Goal: Transaction & Acquisition: Book appointment/travel/reservation

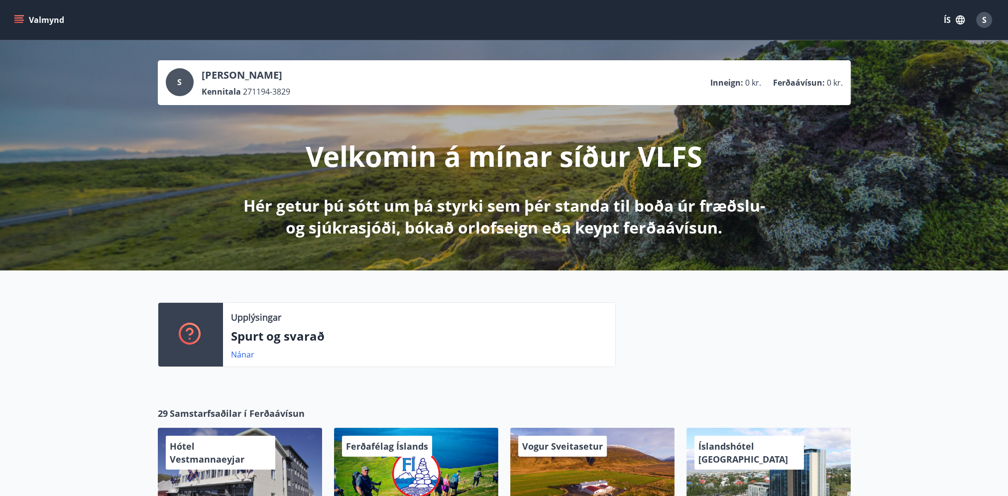
click at [948, 19] on button "ÍS" at bounding box center [954, 20] width 32 height 18
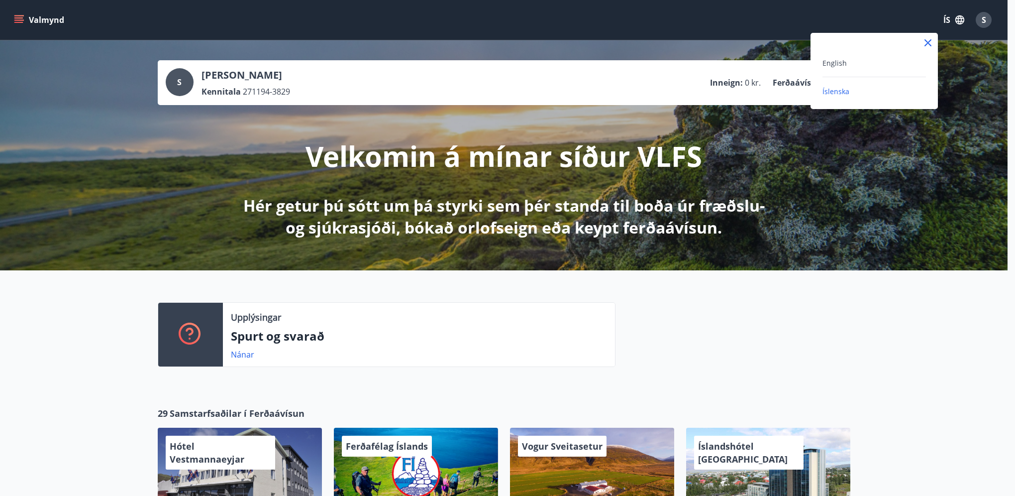
click at [832, 57] on div "English" at bounding box center [873, 63] width 103 height 12
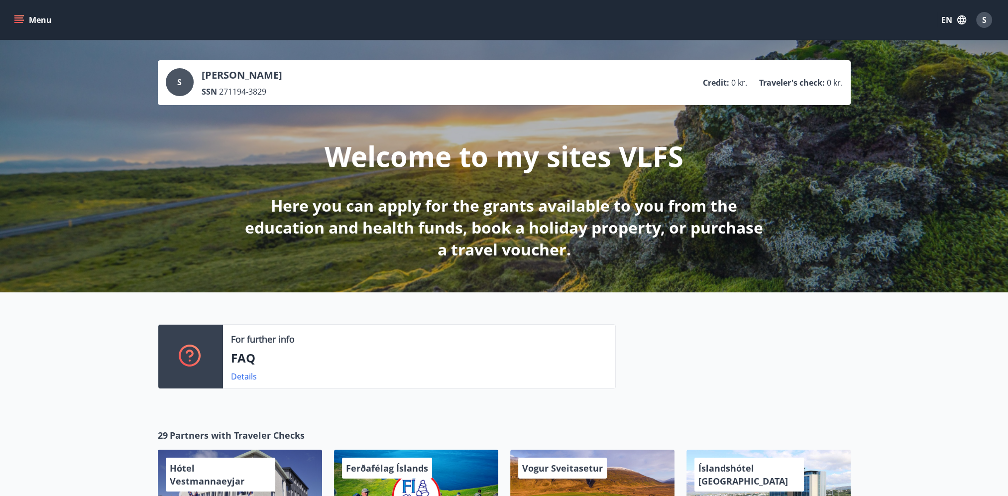
click at [18, 18] on icon "menu" at bounding box center [19, 20] width 10 height 10
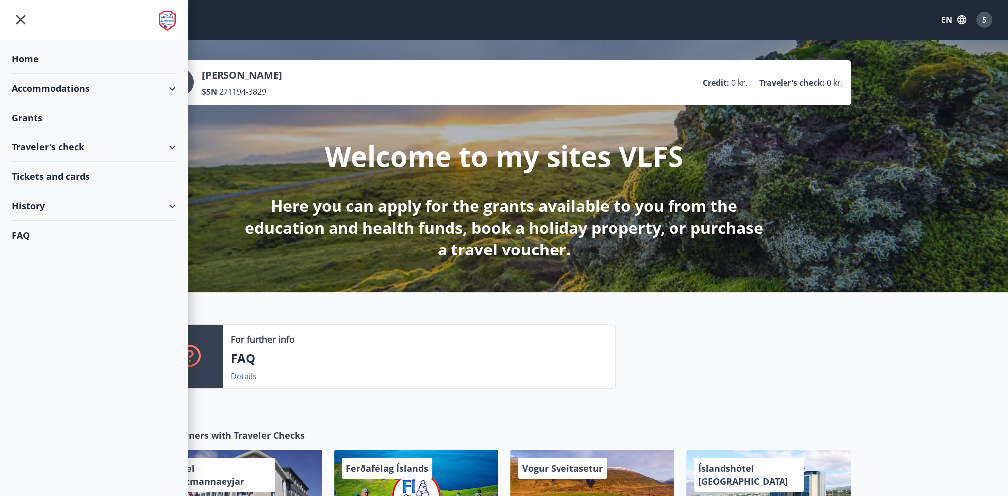
click at [25, 118] on div "Grants" at bounding box center [94, 117] width 164 height 29
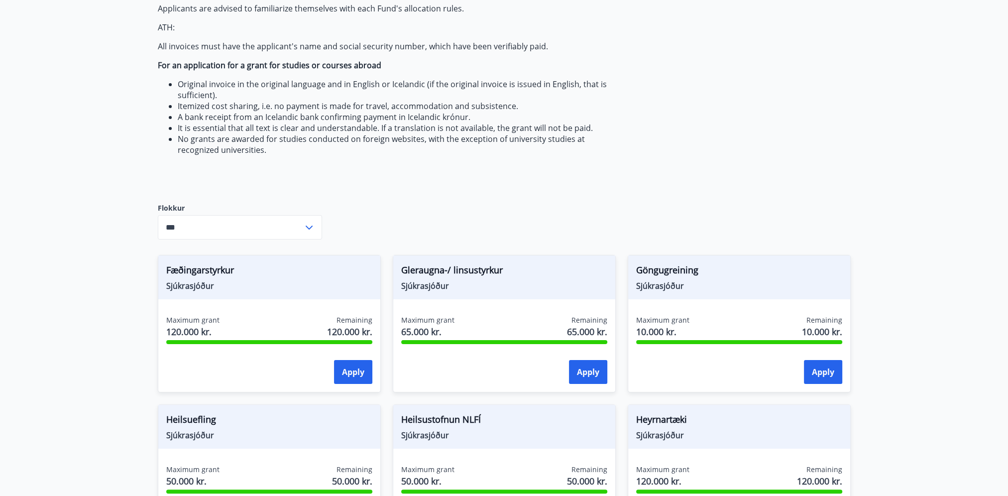
scroll to position [249, 0]
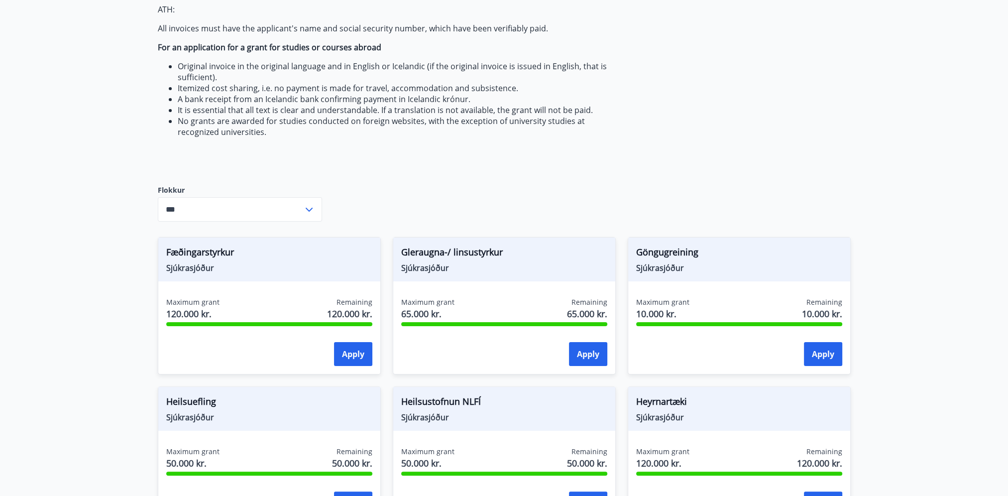
click at [278, 201] on input "***" at bounding box center [230, 209] width 145 height 24
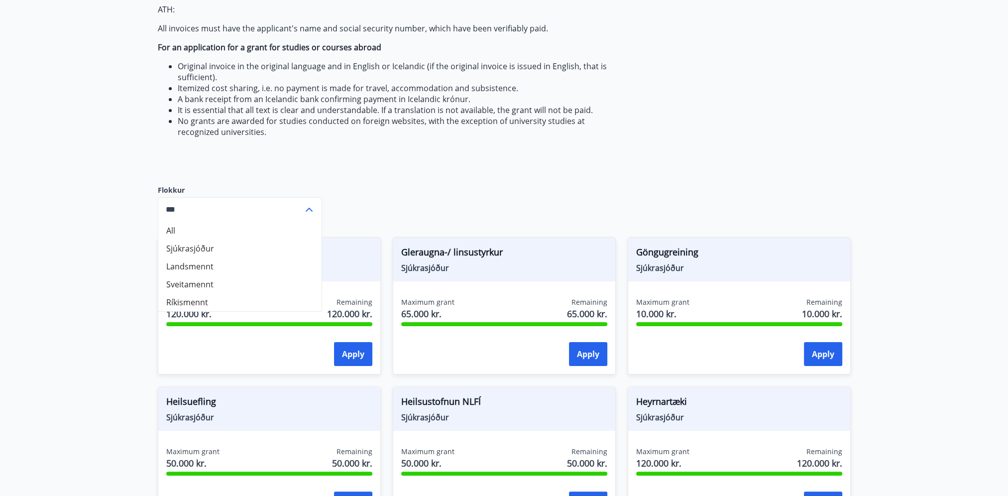
click at [177, 248] on li "Sjúkrasjóður" at bounding box center [239, 248] width 163 height 18
type input "**********"
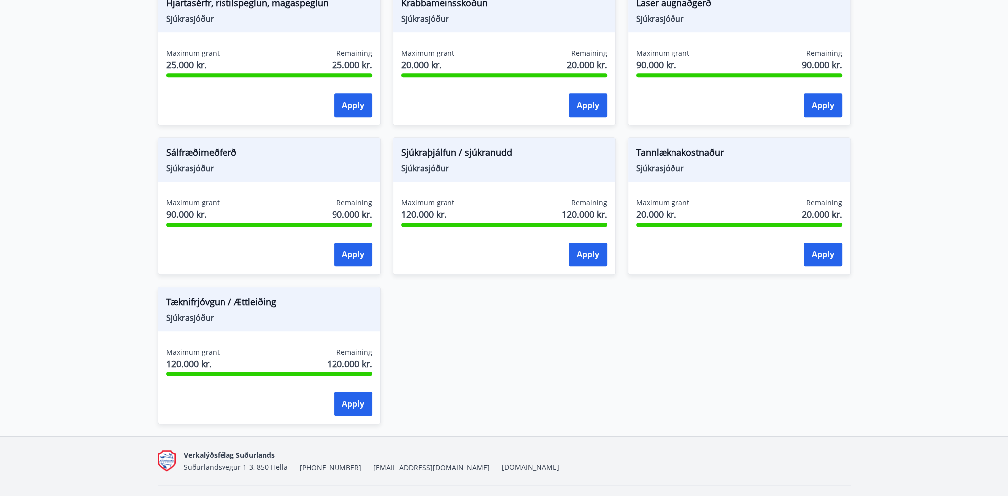
scroll to position [746, 0]
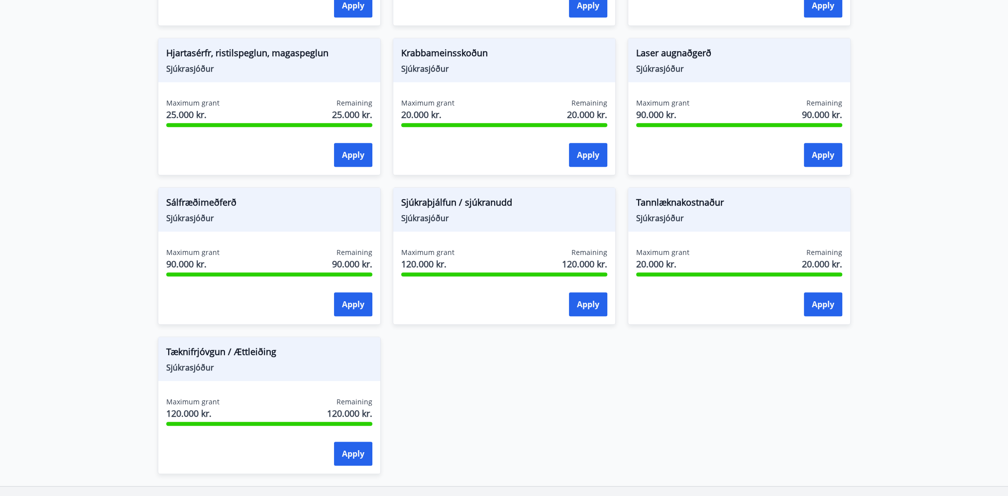
drag, startPoint x: 515, startPoint y: 398, endPoint x: 523, endPoint y: 392, distance: 10.4
click at [515, 398] on div "Fæðingarstyrkur Sjúkrasjóður Maximum grant 120.000 kr. Remaining 120.000 kr. Ap…" at bounding box center [498, 100] width 705 height 746
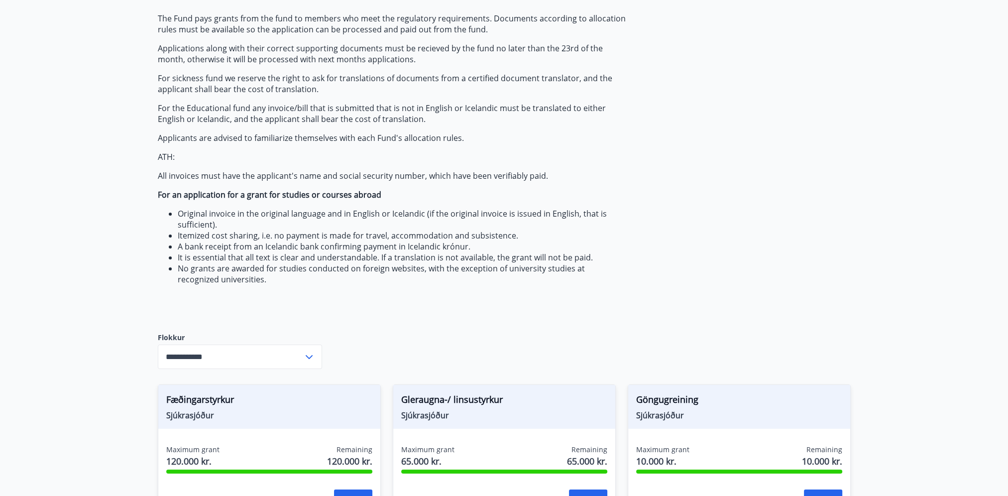
scroll to position [0, 0]
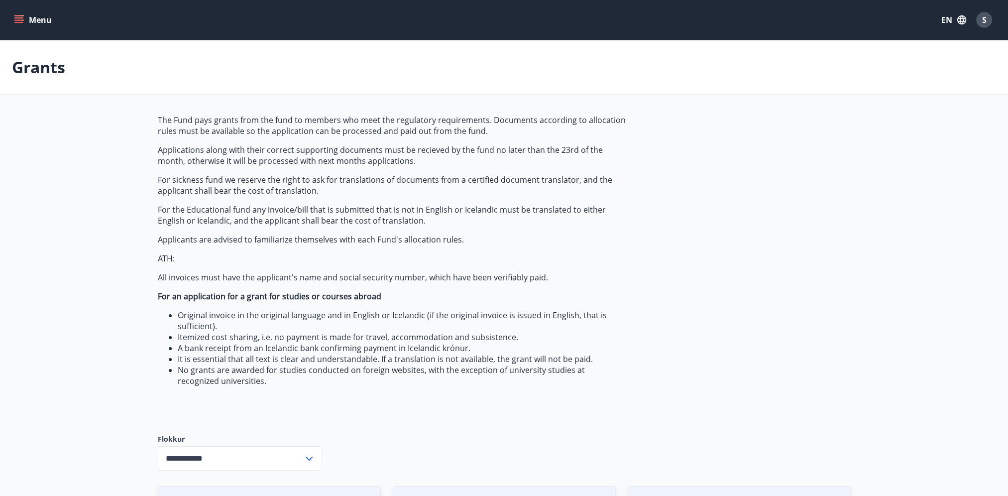
click at [16, 11] on button "Menu" at bounding box center [34, 20] width 44 height 18
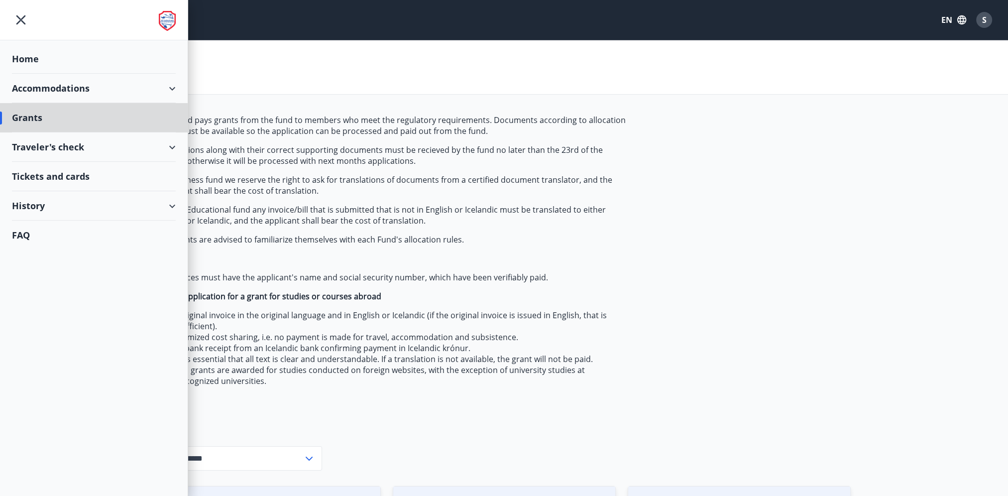
click at [53, 54] on div "Home" at bounding box center [94, 58] width 164 height 29
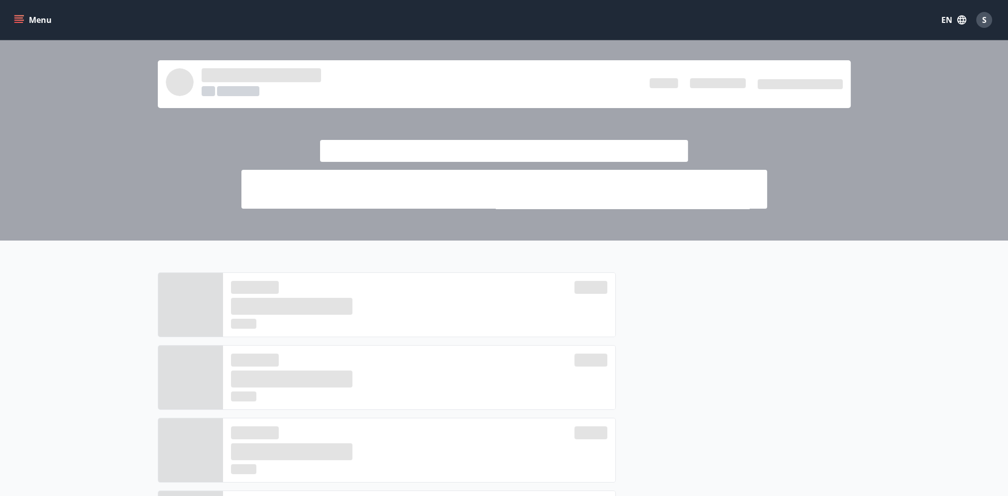
click at [958, 16] on icon "button" at bounding box center [961, 19] width 9 height 9
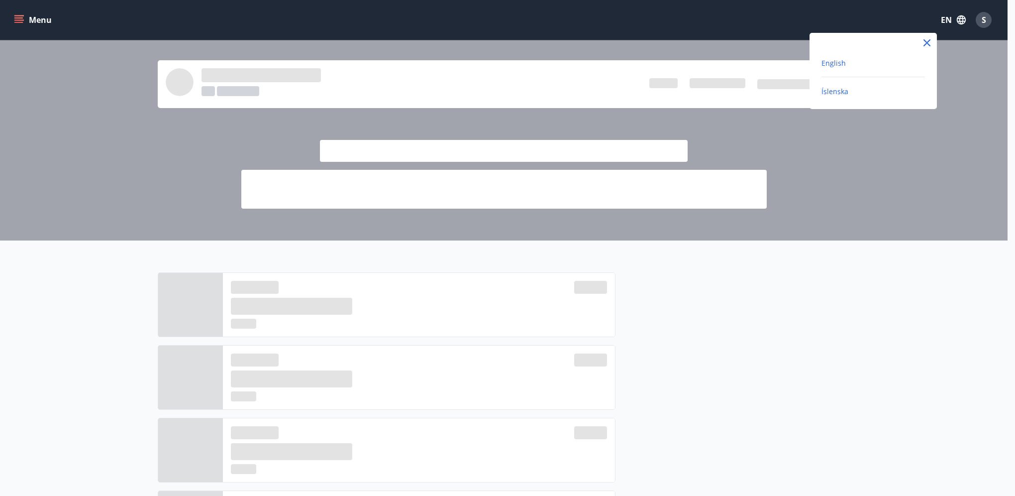
click at [839, 89] on span "Íslenska" at bounding box center [834, 91] width 27 height 9
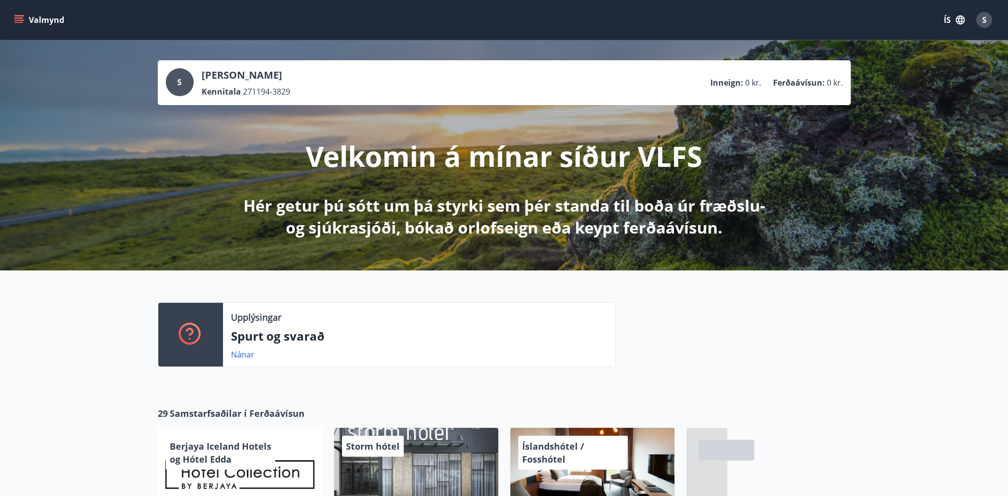
click at [26, 20] on button "Valmynd" at bounding box center [40, 20] width 56 height 18
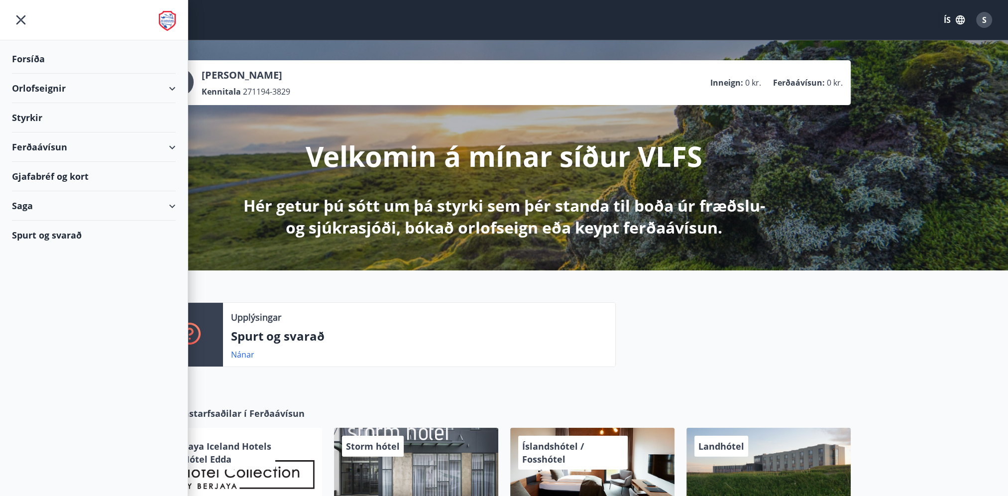
click at [86, 87] on div "Orlofseignir" at bounding box center [94, 88] width 164 height 29
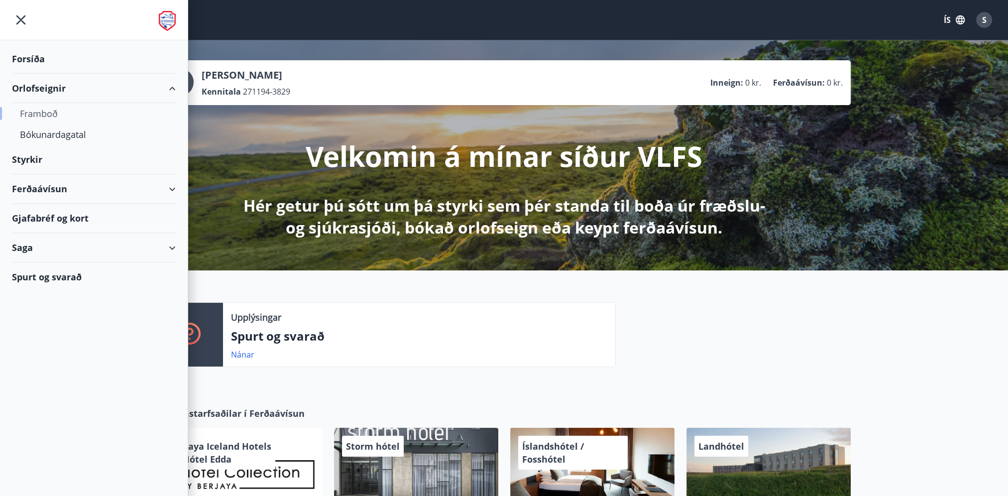
click at [49, 111] on div "Framboð" at bounding box center [94, 113] width 148 height 21
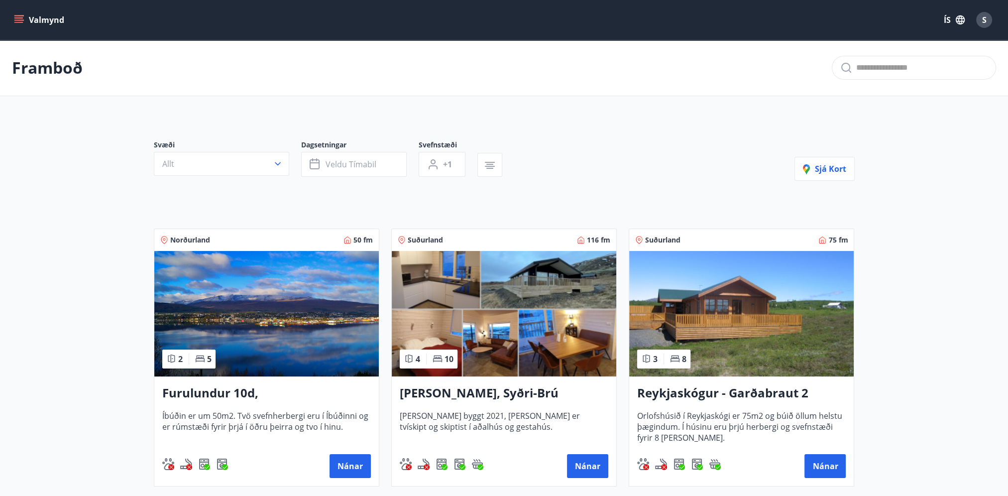
click at [23, 25] on button "Valmynd" at bounding box center [40, 20] width 56 height 18
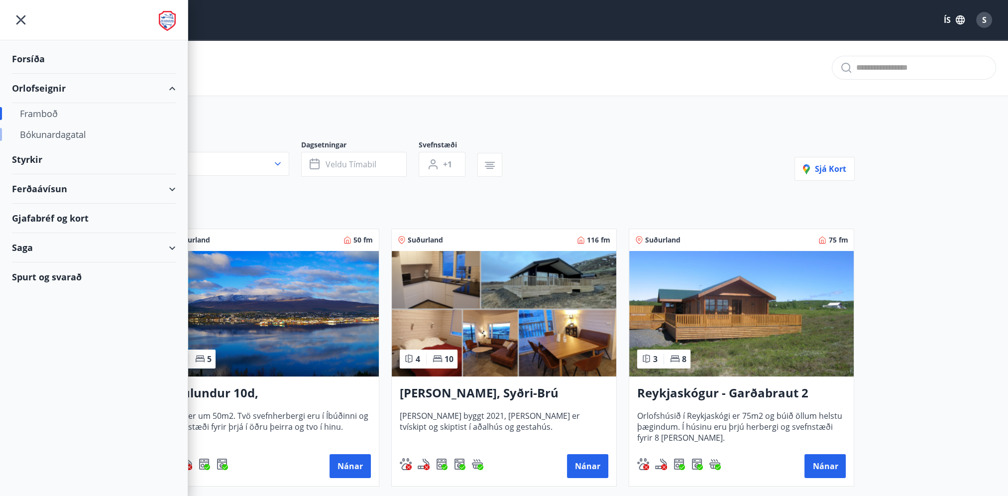
click at [56, 139] on div "Bókunardagatal" at bounding box center [94, 134] width 148 height 21
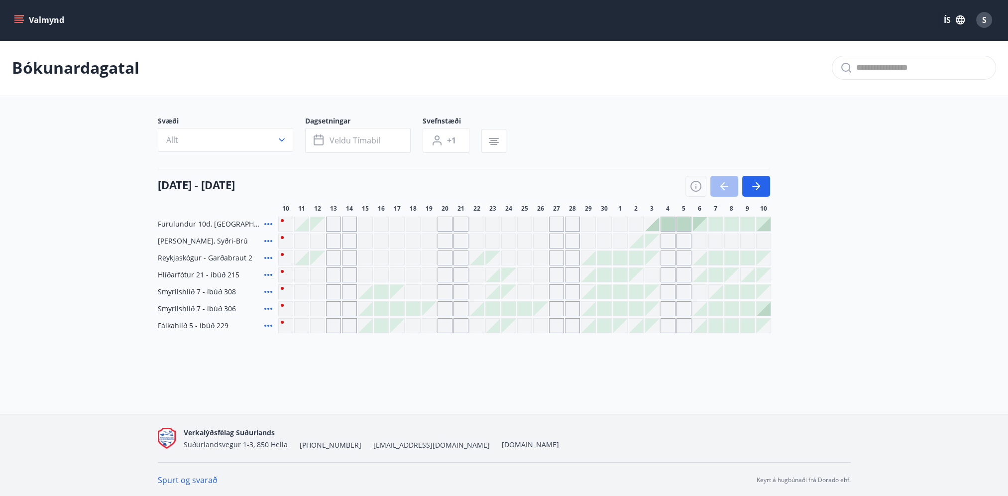
click at [351, 225] on div "Gráir dagar eru ekki bókanlegir" at bounding box center [349, 223] width 15 height 15
click at [761, 187] on icon "button" at bounding box center [756, 186] width 12 height 12
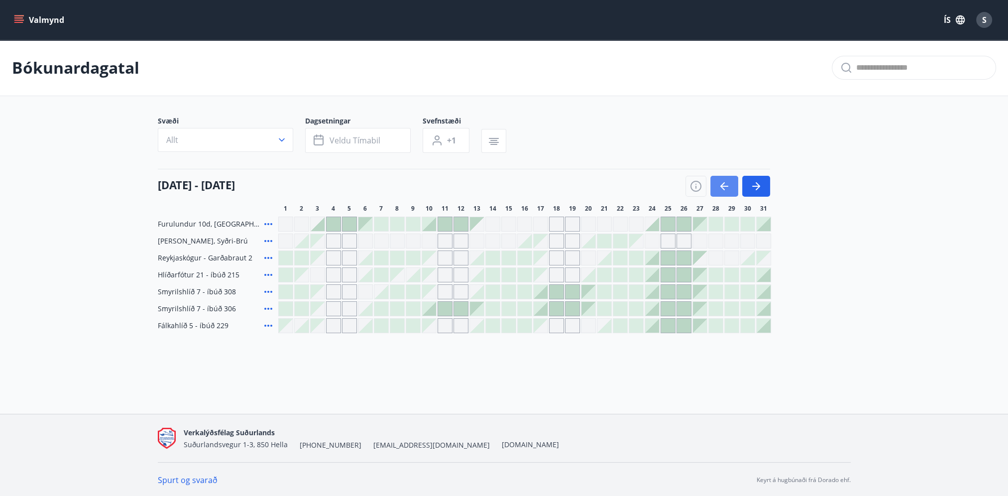
click at [722, 191] on icon "button" at bounding box center [724, 186] width 12 height 12
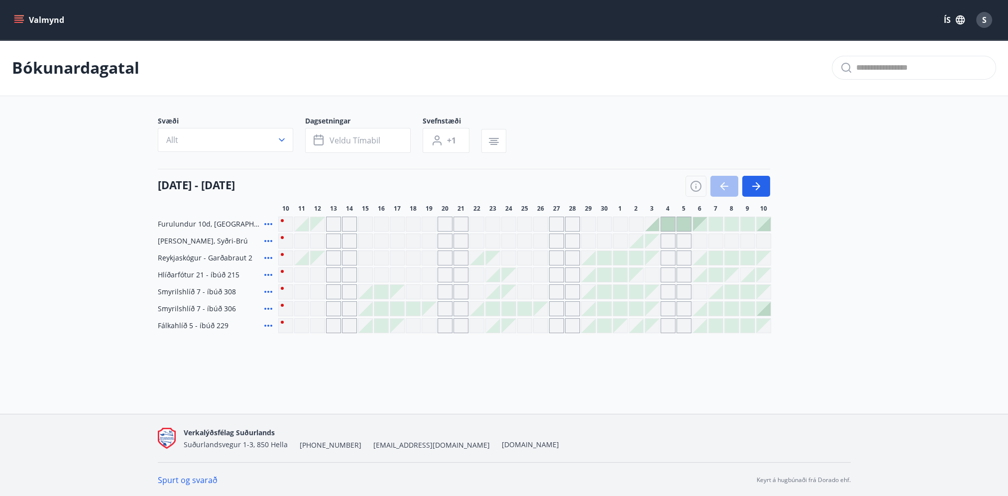
click at [336, 225] on div "Gráir dagar eru ekki bókanlegir" at bounding box center [333, 223] width 15 height 15
click at [760, 191] on icon "button" at bounding box center [756, 186] width 12 height 12
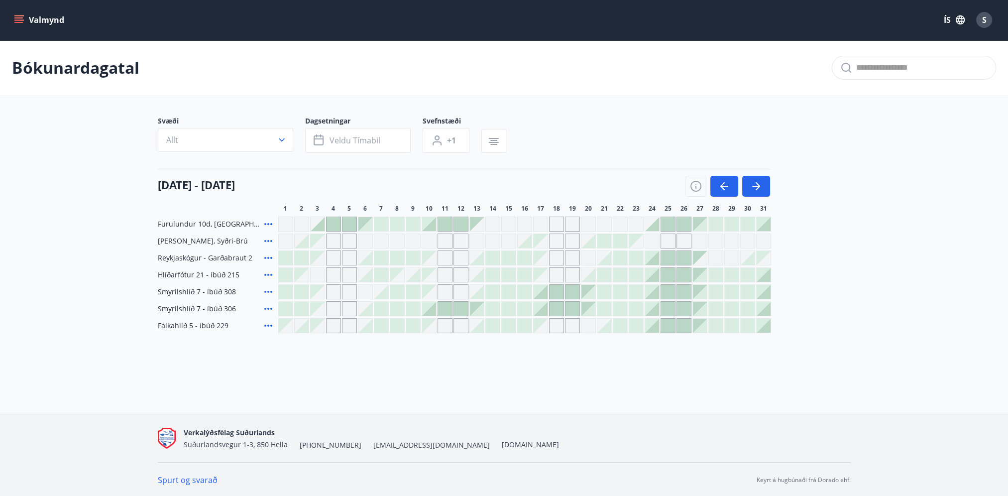
click at [29, 22] on button "Valmynd" at bounding box center [40, 20] width 56 height 18
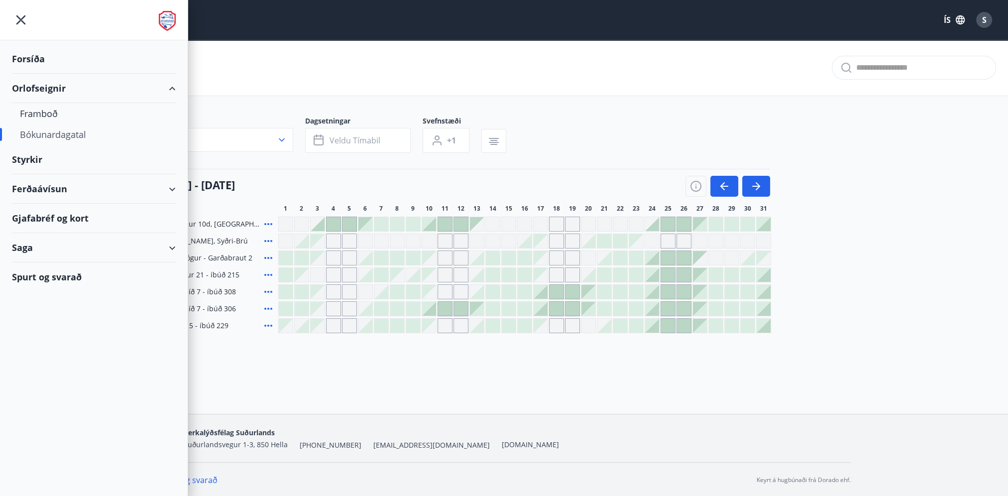
click at [26, 55] on div "Forsíða" at bounding box center [94, 58] width 164 height 29
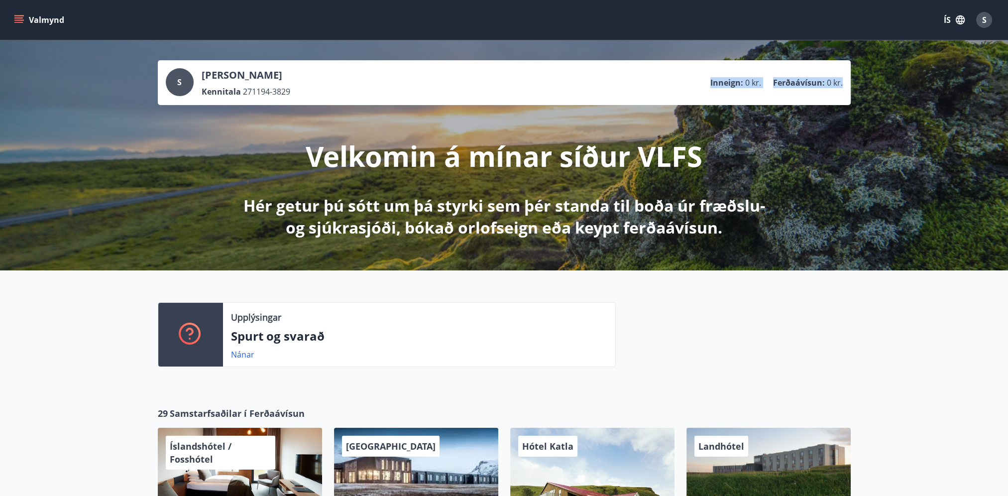
drag, startPoint x: 694, startPoint y: 84, endPoint x: 842, endPoint y: 83, distance: 148.3
click at [842, 83] on div "S [PERSON_NAME] Kennitala 271194-3829 Inneign : 0 kr. Ferðaávísun : 0 kr." at bounding box center [504, 82] width 677 height 29
drag, startPoint x: 842, startPoint y: 83, endPoint x: 817, endPoint y: 86, distance: 25.1
click at [817, 86] on p "Ferðaávísun :" at bounding box center [799, 82] width 52 height 11
click at [757, 89] on ul "Inneign : 0 kr. Ferðaávísun : 0 kr." at bounding box center [776, 82] width 132 height 19
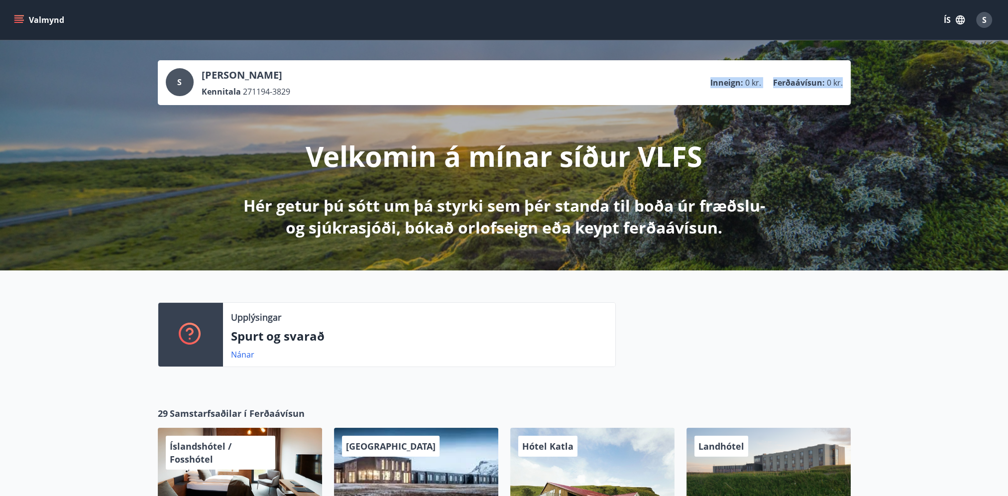
drag, startPoint x: 738, startPoint y: 82, endPoint x: 843, endPoint y: 85, distance: 105.5
click at [843, 85] on div "S [PERSON_NAME] Kennitala 271194-3829 Inneign : 0 kr. Ferðaávísun : 0 kr." at bounding box center [504, 82] width 693 height 45
click at [18, 18] on icon "menu" at bounding box center [18, 17] width 9 height 1
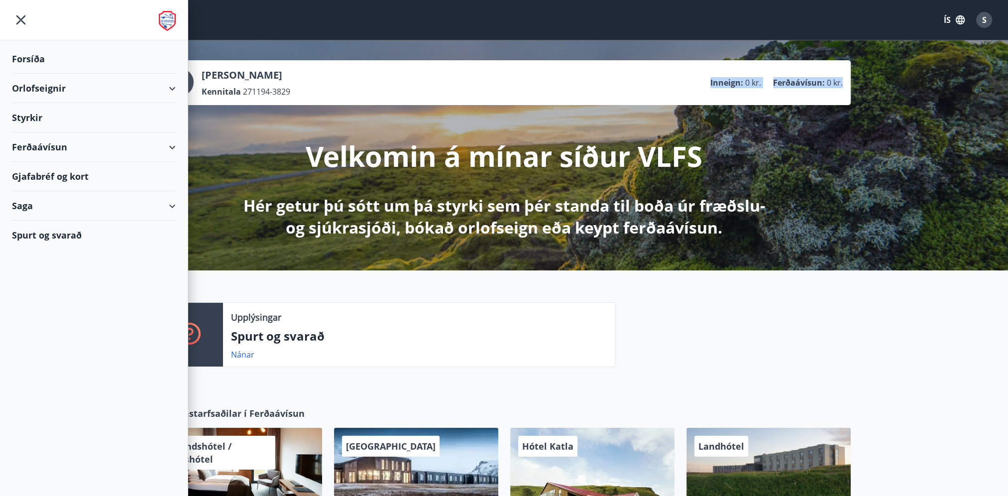
click at [59, 86] on div "Orlofseignir" at bounding box center [94, 88] width 164 height 29
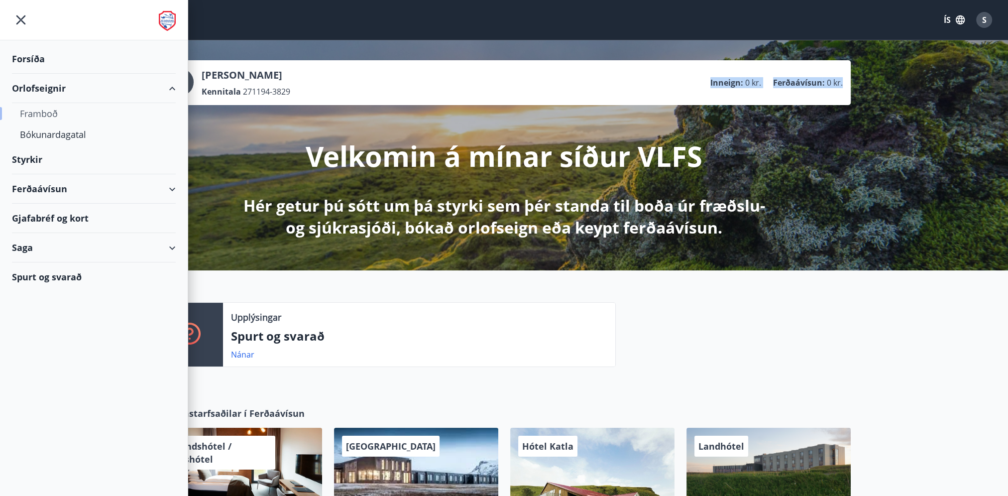
click at [34, 116] on div "Framboð" at bounding box center [94, 113] width 148 height 21
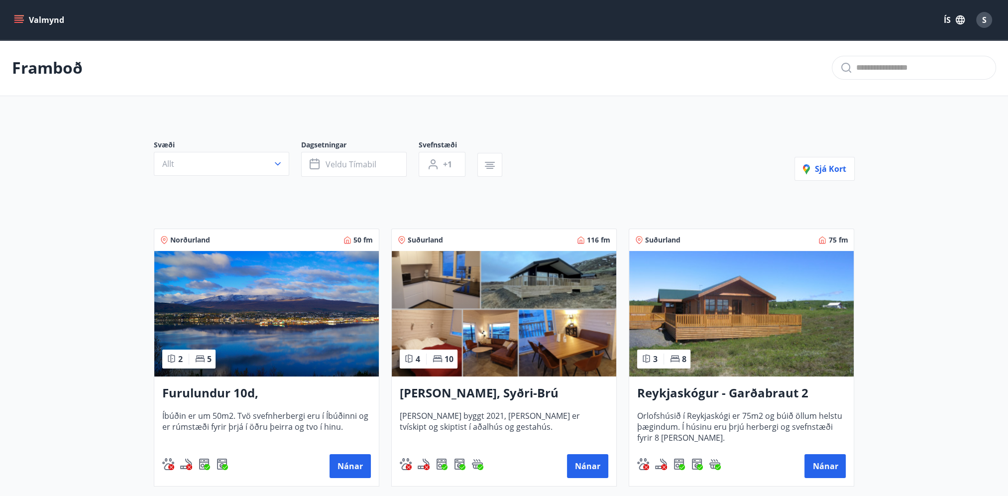
scroll to position [100, 0]
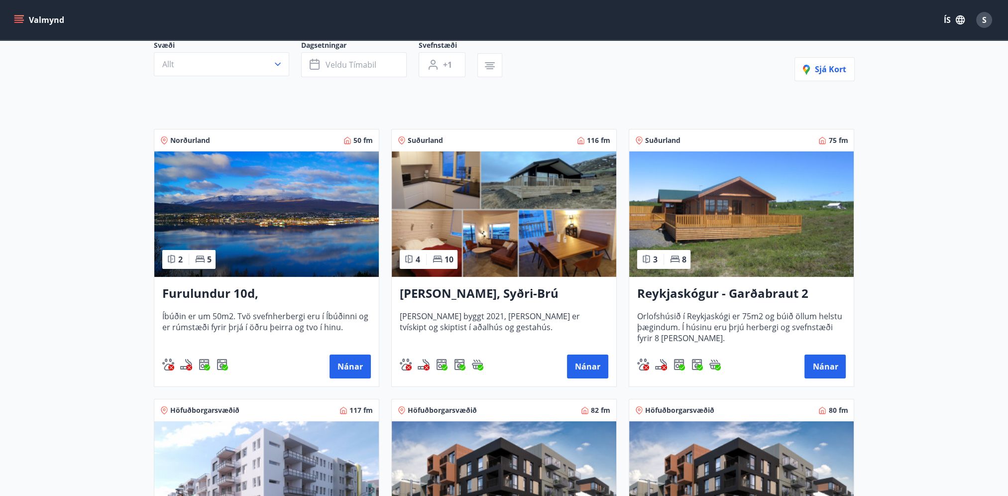
click at [41, 25] on button "Valmynd" at bounding box center [40, 20] width 56 height 18
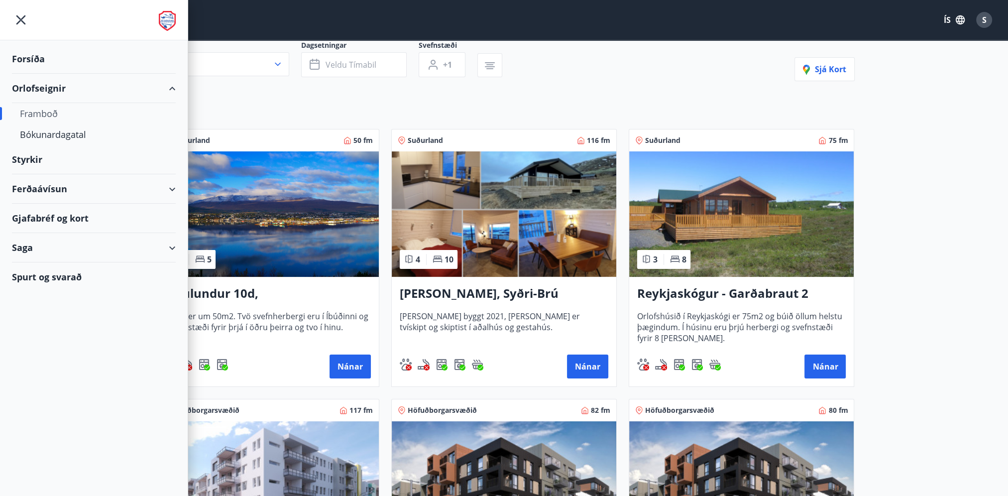
click at [22, 16] on icon "menu" at bounding box center [21, 20] width 18 height 18
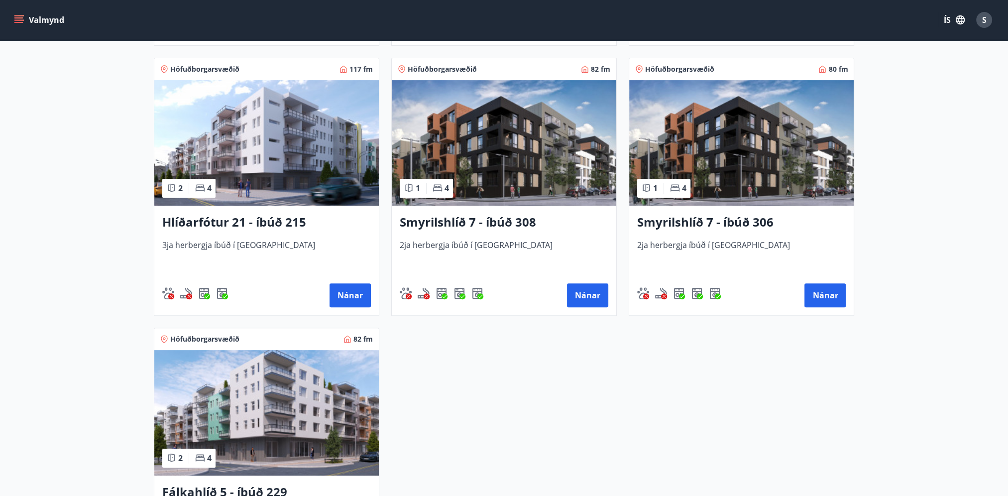
scroll to position [398, 0]
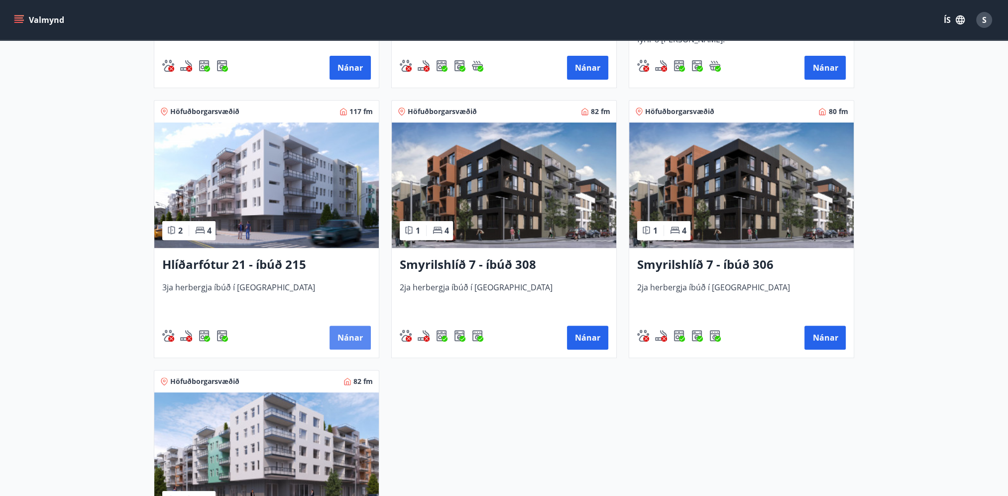
click at [349, 339] on button "Nánar" at bounding box center [349, 337] width 41 height 24
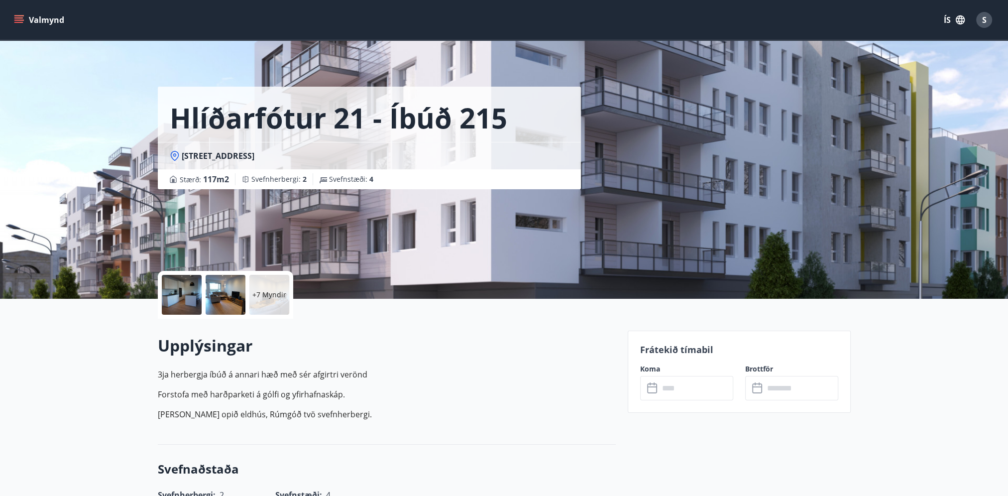
drag, startPoint x: 301, startPoint y: 344, endPoint x: 302, endPoint y: 331, distance: 13.5
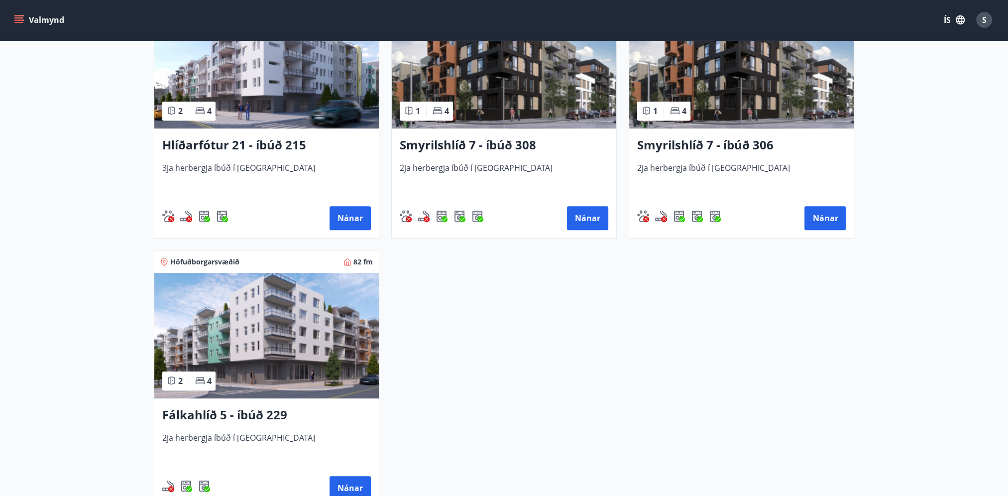
scroll to position [597, 0]
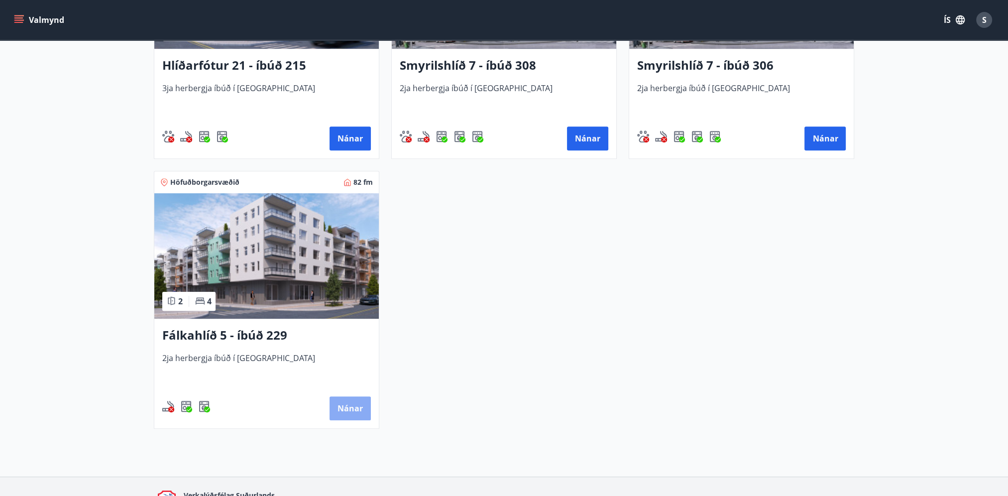
click at [344, 411] on button "Nánar" at bounding box center [349, 408] width 41 height 24
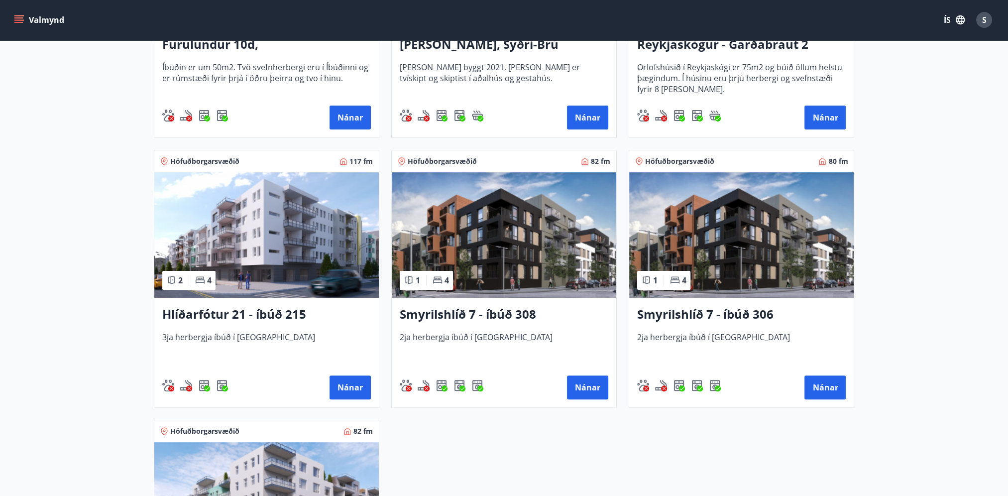
click at [264, 307] on h3 "Hlíðarfótur 21 - íbúð 215" at bounding box center [266, 314] width 208 height 18
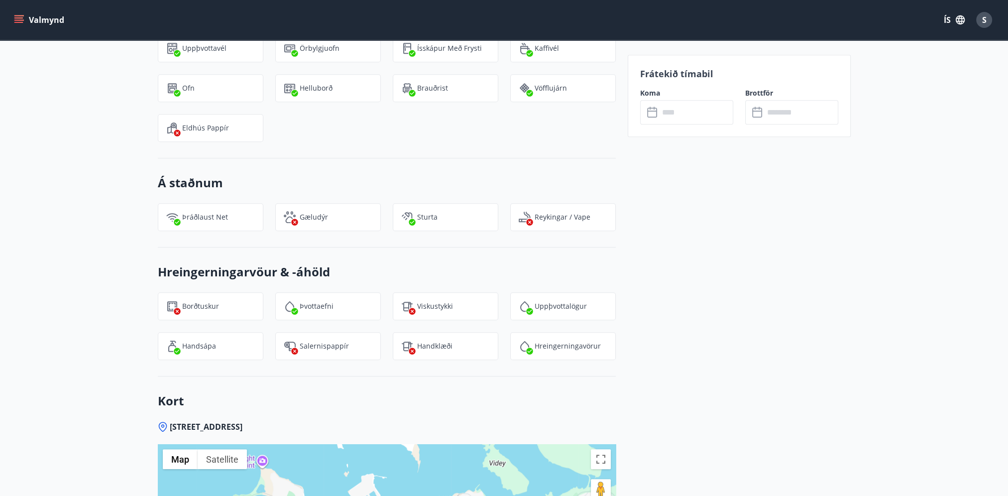
scroll to position [896, 0]
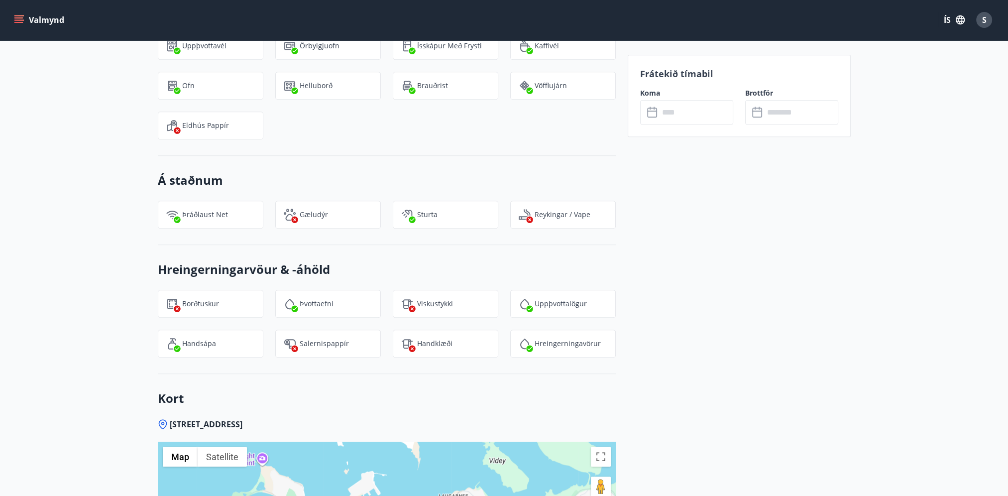
click at [454, 348] on div "Handklæði" at bounding box center [445, 343] width 105 height 28
drag, startPoint x: 436, startPoint y: 306, endPoint x: 373, endPoint y: 308, distance: 62.7
click at [373, 308] on div "Borðtuskur Þvottaefni Viskustykki Uppþvottalögur Handsápa Salernispappír Handkl…" at bounding box center [381, 318] width 470 height 80
drag, startPoint x: 373, startPoint y: 308, endPoint x: 685, endPoint y: 311, distance: 311.5
click at [685, 311] on div "Frátekið tímabil Koma ​ ​ Brottför ​ ​" at bounding box center [738, 98] width 223 height 1327
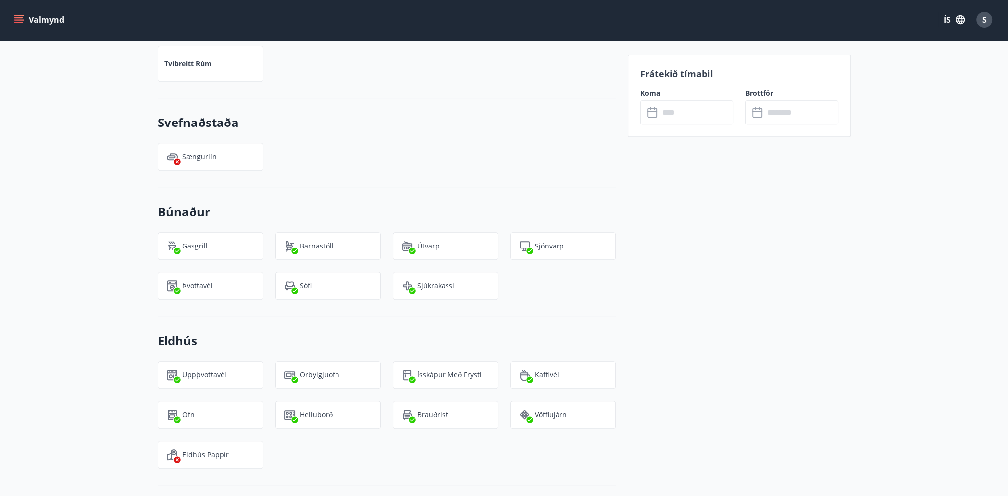
scroll to position [498, 0]
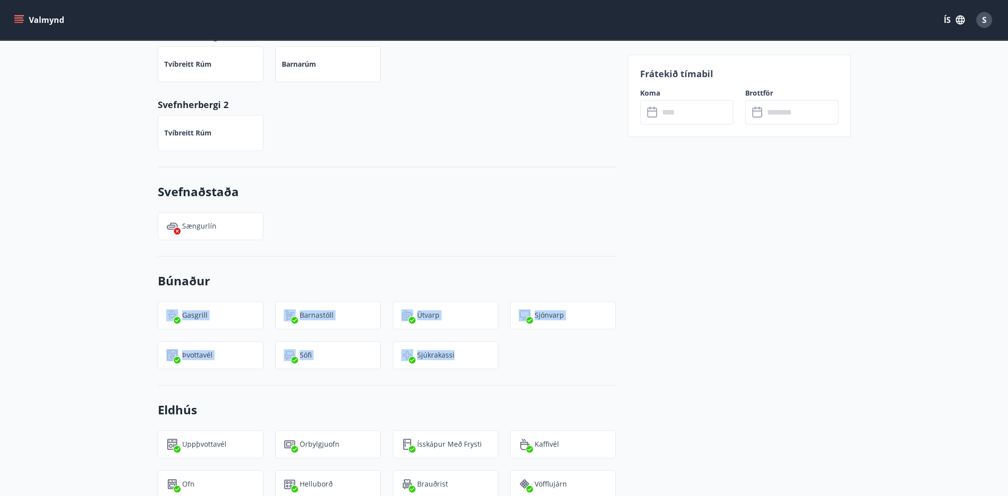
drag, startPoint x: 478, startPoint y: 357, endPoint x: 171, endPoint y: 301, distance: 312.1
click at [171, 301] on div "Gasgrill Barnastóll Útvarp Sjónvarp Þvottavél [PERSON_NAME]" at bounding box center [381, 329] width 470 height 80
drag, startPoint x: 171, startPoint y: 301, endPoint x: 94, endPoint y: 294, distance: 77.9
click at [94, 294] on div "+7 Myndir Upplýsingar 3ja herbergja íbúð á annari hæð með sér afgirtri verönd F…" at bounding box center [504, 464] width 1008 height 1327
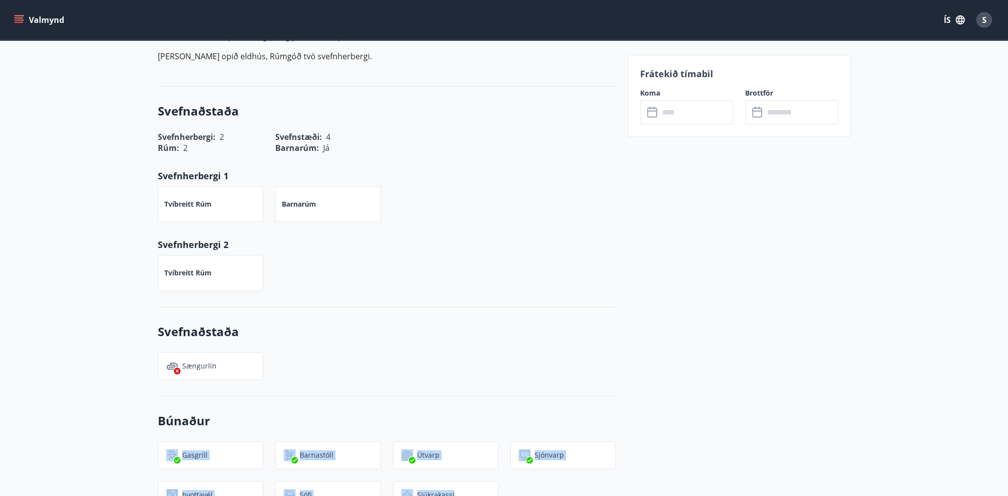
scroll to position [348, 0]
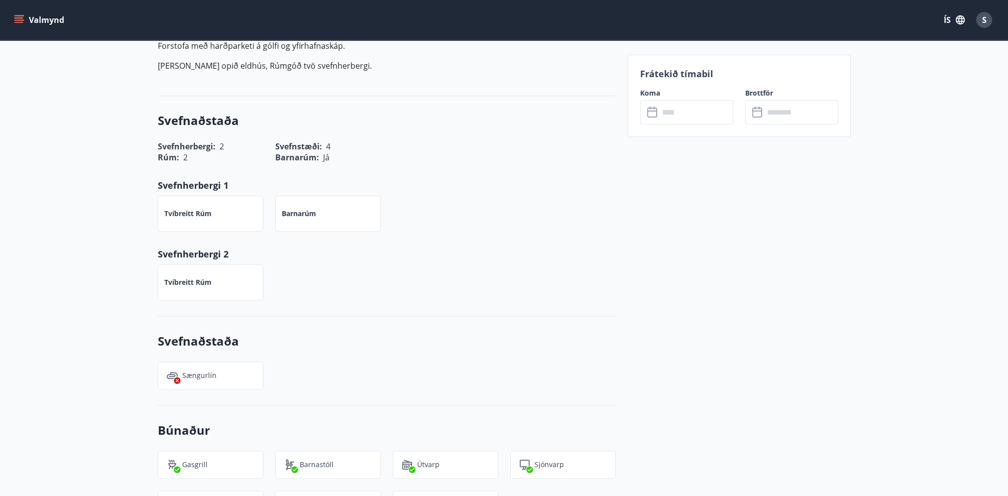
click at [276, 356] on div "Sængurlín" at bounding box center [381, 369] width 470 height 40
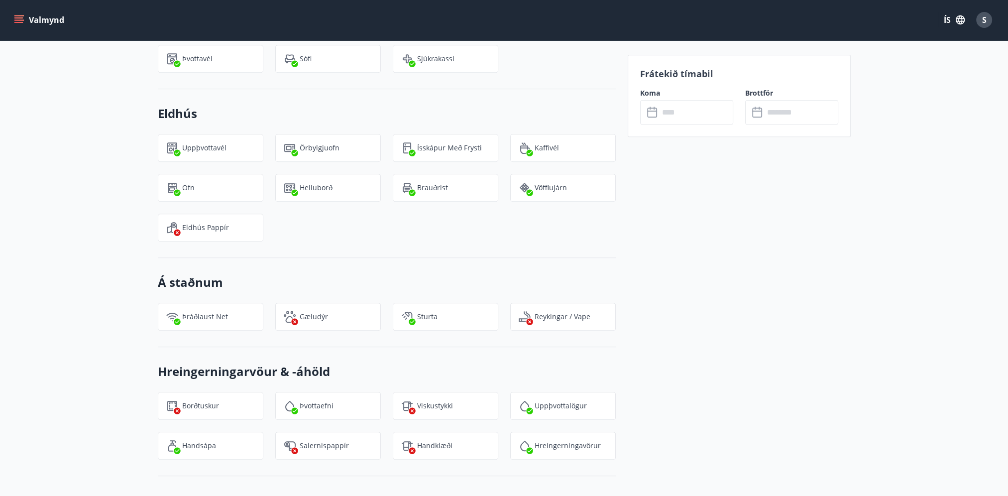
scroll to position [796, 0]
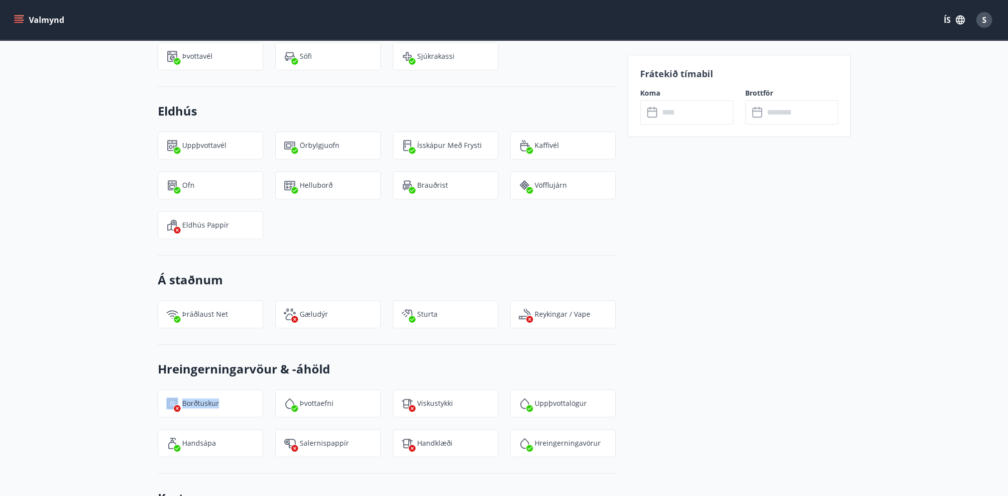
drag, startPoint x: 245, startPoint y: 403, endPoint x: 179, endPoint y: 399, distance: 66.3
click at [179, 399] on div "Borðtuskur" at bounding box center [210, 403] width 105 height 28
drag, startPoint x: 333, startPoint y: 441, endPoint x: 317, endPoint y: 442, distance: 16.4
click at [317, 442] on p "Salernispappír" at bounding box center [324, 443] width 49 height 10
click at [431, 446] on p "Handklæði" at bounding box center [434, 443] width 35 height 10
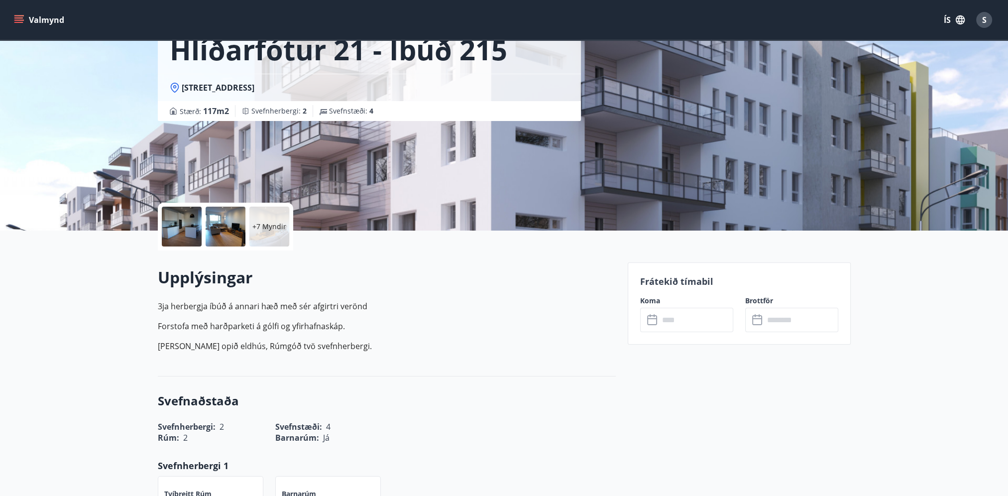
scroll to position [0, 0]
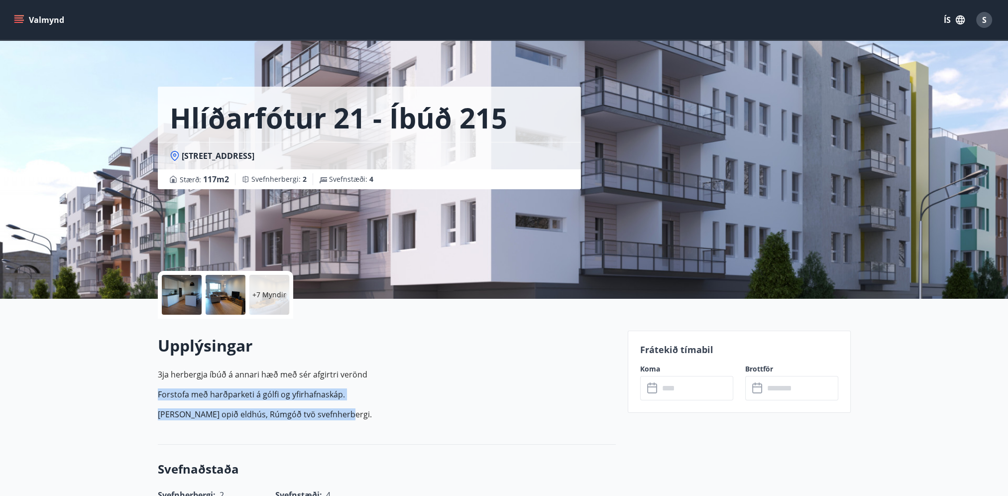
drag, startPoint x: 351, startPoint y: 416, endPoint x: 159, endPoint y: 389, distance: 194.0
click at [159, 389] on p "3ja herbergja íbúð á annari hæð með sér afgirtri verönd Forstofa með harðparket…" at bounding box center [387, 394] width 458 height 52
drag, startPoint x: 159, startPoint y: 389, endPoint x: 433, endPoint y: 434, distance: 278.4
click at [433, 434] on div "Upplýsingar 3ja herbergja íbúð á annari hæð með sér afgirtri verönd Forstofa me…" at bounding box center [387, 381] width 458 height 126
click at [396, 405] on p "3ja herbergja íbúð á annari hæð með sér afgirtri verönd Forstofa með harðparket…" at bounding box center [387, 394] width 458 height 52
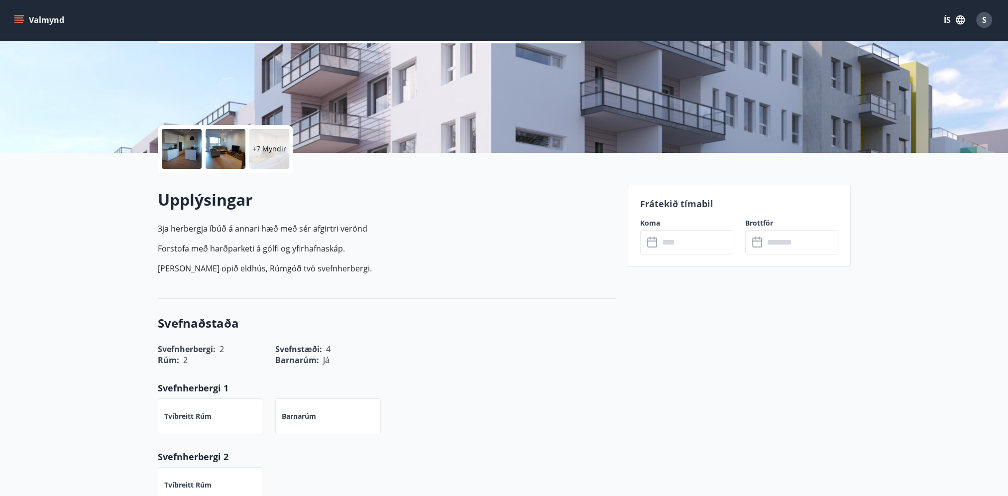
scroll to position [149, 0]
